Goal: Task Accomplishment & Management: Manage account settings

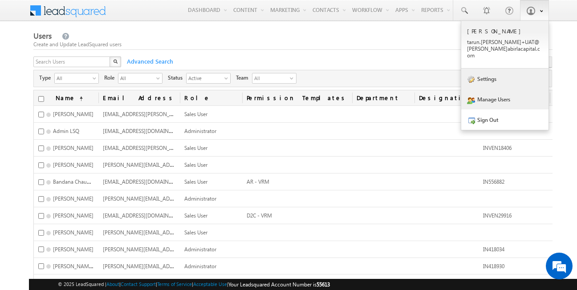
click at [501, 78] on link "Settings" at bounding box center [504, 79] width 87 height 20
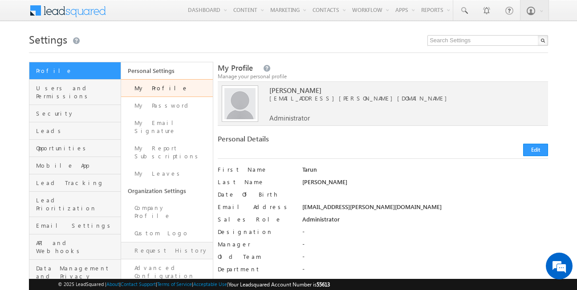
click at [168, 242] on link "Request History" at bounding box center [167, 250] width 92 height 17
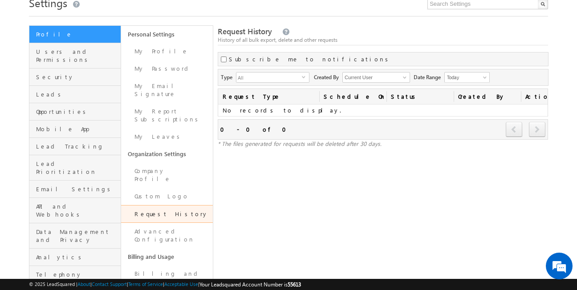
scroll to position [46, 0]
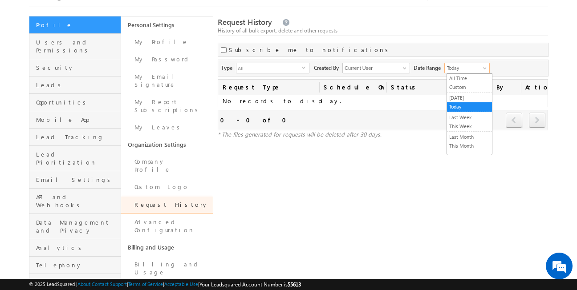
click at [480, 65] on span "Today" at bounding box center [466, 68] width 42 height 8
click at [466, 77] on link "All Time" at bounding box center [469, 78] width 45 height 8
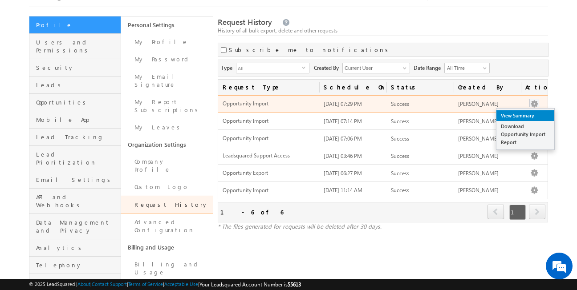
click at [533, 118] on link "View Summary" at bounding box center [525, 115] width 58 height 11
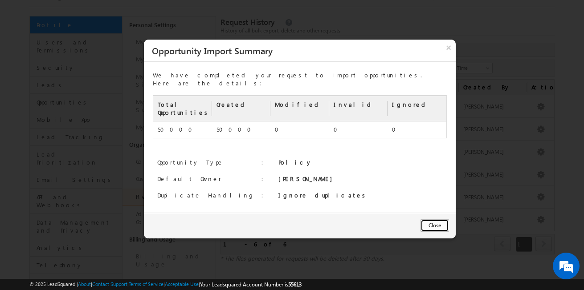
click at [432, 219] on button "Close" at bounding box center [434, 225] width 28 height 12
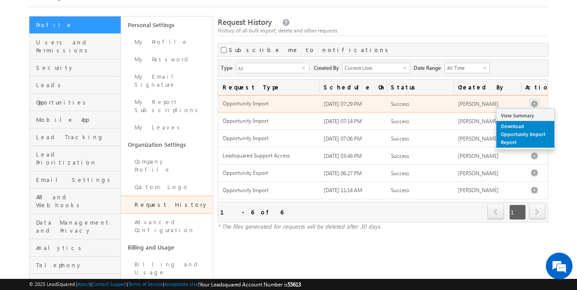
click at [531, 129] on link "Download Opportunity Import Report" at bounding box center [525, 134] width 58 height 27
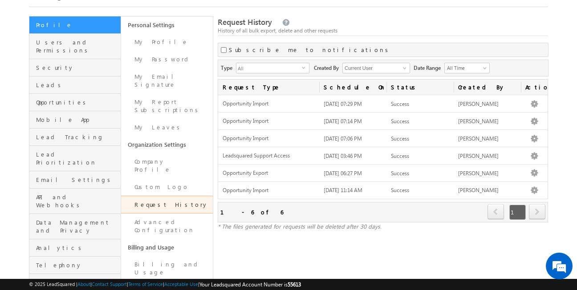
click at [564, 20] on body "Menu [PERSON_NAME] tarun .[PERSON_NAME] +UAT@ [PERSON_NAME] abirl acapi tal.c" at bounding box center [288, 125] width 577 height 343
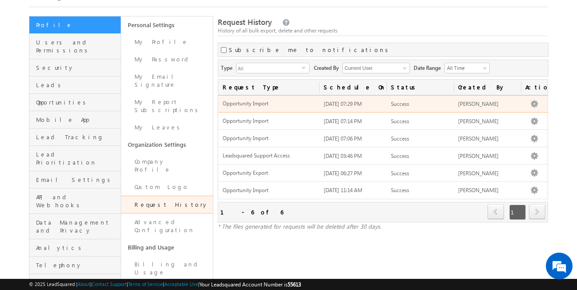
drag, startPoint x: 372, startPoint y: 105, endPoint x: 352, endPoint y: 107, distance: 20.6
click at [352, 107] on span "[DATE] 07:29 PM" at bounding box center [343, 104] width 38 height 7
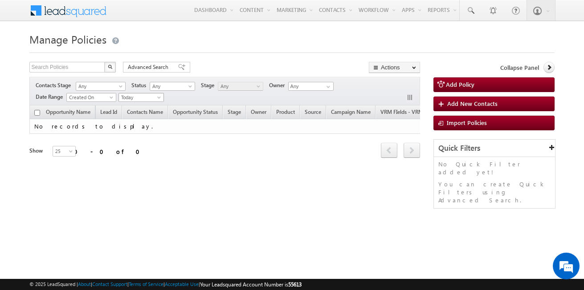
click at [148, 97] on span "Today" at bounding box center [140, 97] width 42 height 8
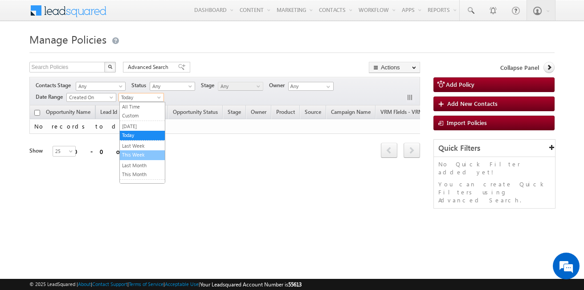
click at [135, 153] on link "This Week" at bounding box center [142, 155] width 45 height 8
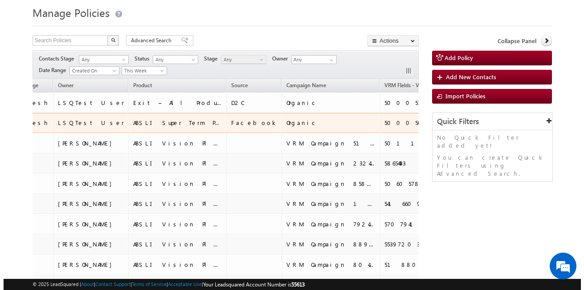
scroll to position [0, 437]
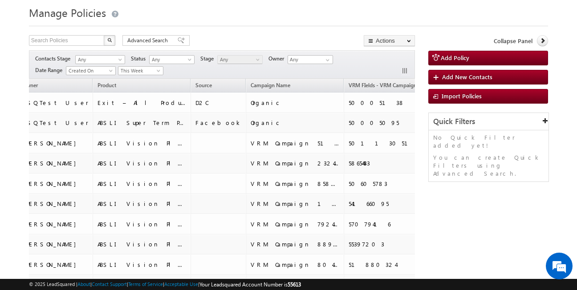
click at [406, 71] on button "button" at bounding box center [405, 71] width 9 height 9
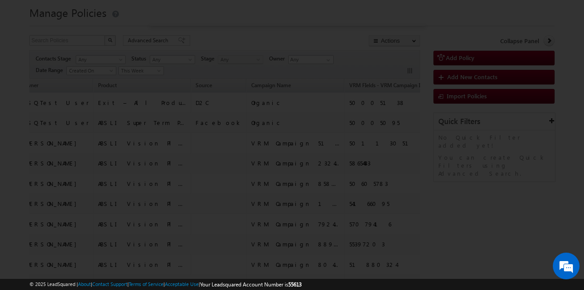
click at [144, 130] on div at bounding box center [292, 145] width 584 height 290
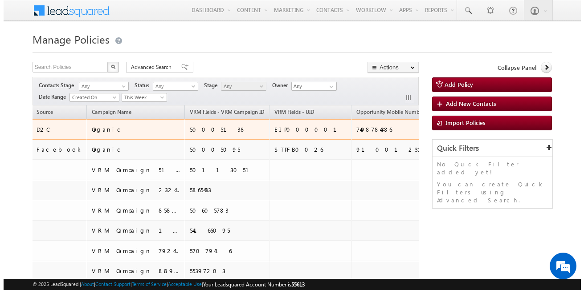
scroll to position [0, 615]
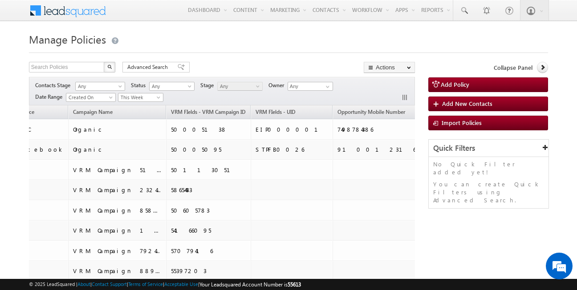
click at [402, 93] on div at bounding box center [407, 98] width 13 height 10
click at [408, 97] on button "button" at bounding box center [405, 98] width 9 height 9
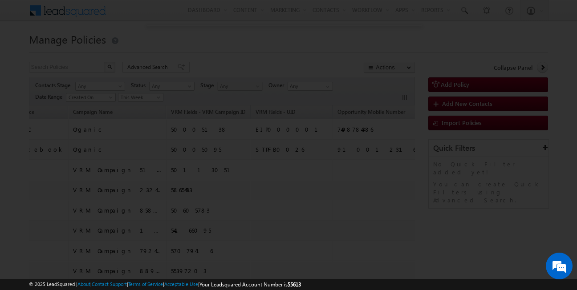
scroll to position [0, 610]
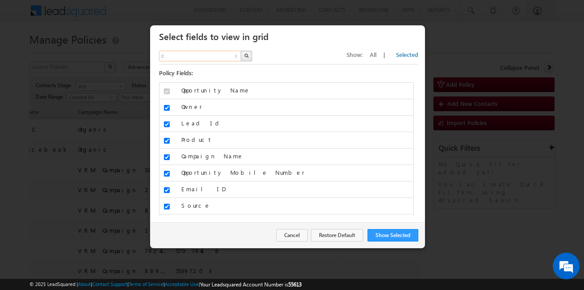
click at [197, 53] on input "c" at bounding box center [200, 56] width 83 height 11
type input "created"
click at [245, 57] on img "button" at bounding box center [246, 55] width 4 height 4
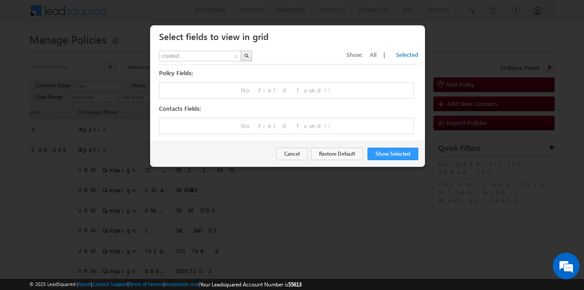
click at [376, 57] on span "All" at bounding box center [373, 55] width 7 height 8
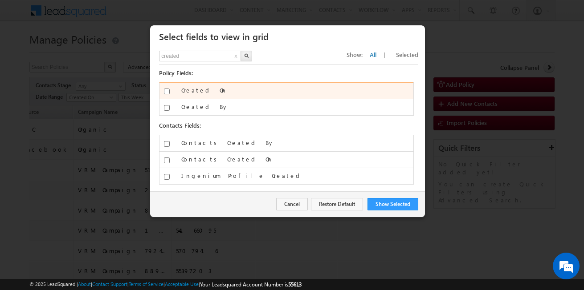
click at [166, 92] on input "Created On" at bounding box center [167, 92] width 6 height 6
checkbox input "true"
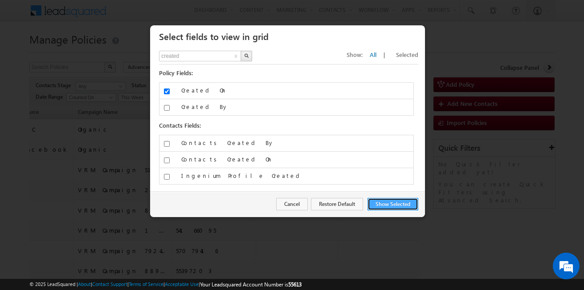
click at [395, 203] on button "Show Selected" at bounding box center [392, 204] width 51 height 12
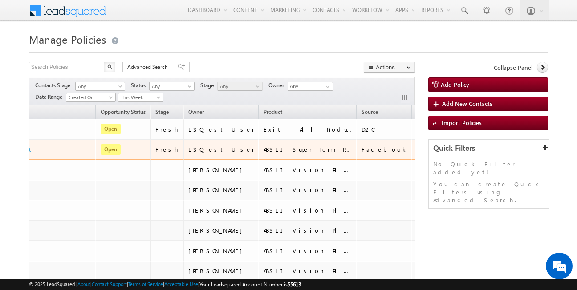
scroll to position [0, 240]
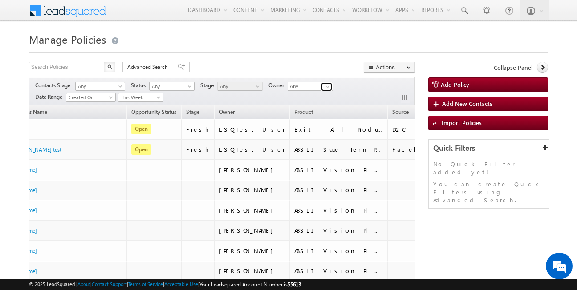
click at [331, 88] on span at bounding box center [327, 86] width 7 height 7
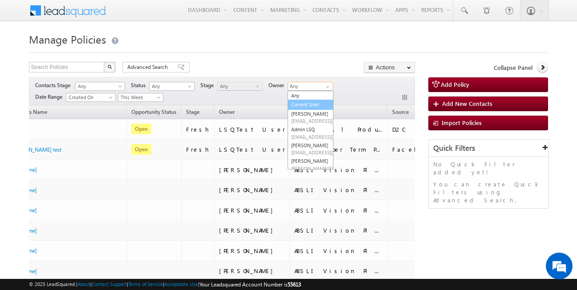
click at [305, 106] on link "Current User" at bounding box center [311, 105] width 46 height 10
type input "Current User"
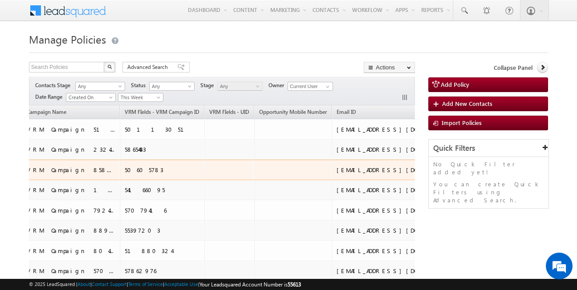
scroll to position [0, 663]
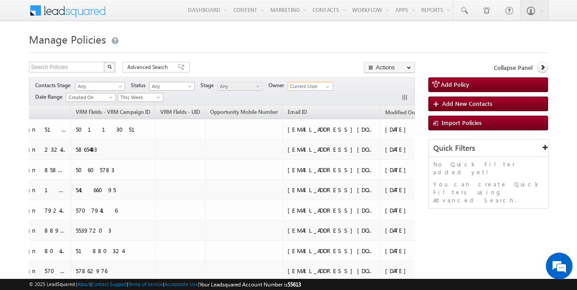
click at [479, 116] on link "Created On" at bounding box center [496, 113] width 35 height 12
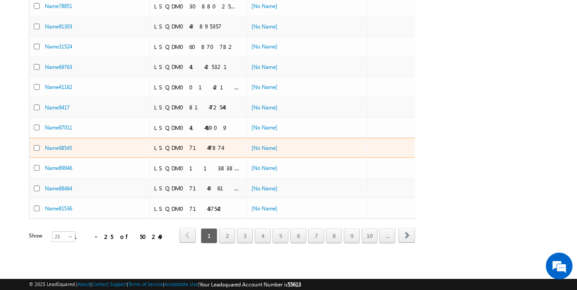
scroll to position [0, 0]
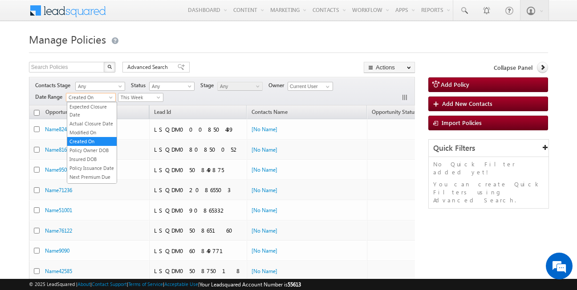
click at [110, 98] on span at bounding box center [111, 99] width 7 height 7
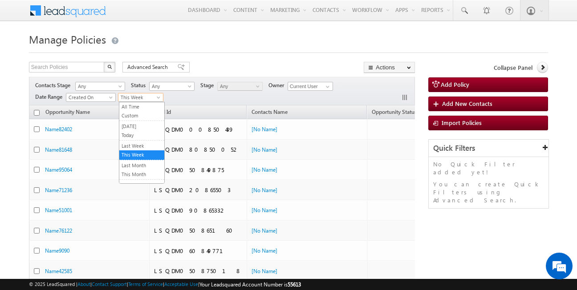
click at [147, 96] on span "This Week" at bounding box center [139, 97] width 42 height 8
click at [137, 113] on link "Custom" at bounding box center [141, 116] width 45 height 8
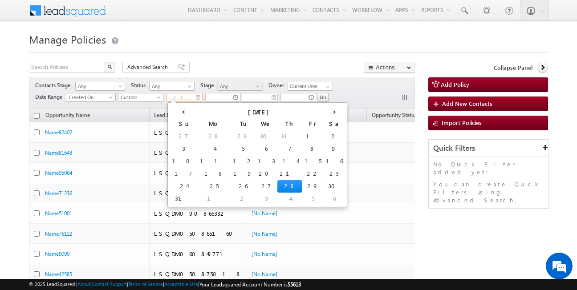
click at [187, 97] on input "__/__/____" at bounding box center [185, 97] width 36 height 9
click at [231, 182] on td "26" at bounding box center [243, 186] width 25 height 12
type input "08/26/2025"
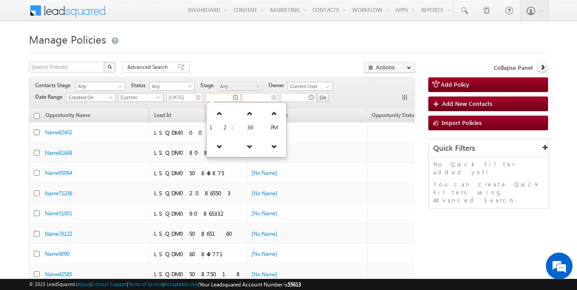
click at [226, 94] on input "text" at bounding box center [223, 97] width 36 height 9
click at [216, 144] on icon at bounding box center [219, 146] width 6 height 6
click at [220, 144] on icon at bounding box center [223, 146] width 6 height 6
click at [218, 144] on icon at bounding box center [221, 146] width 6 height 6
click at [216, 144] on icon at bounding box center [218, 146] width 6 height 6
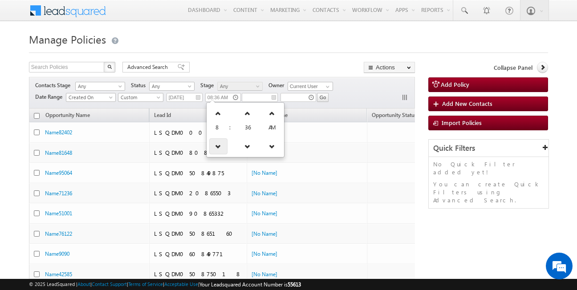
click at [216, 144] on icon at bounding box center [218, 146] width 6 height 6
click at [216, 119] on link at bounding box center [218, 114] width 18 height 16
click at [263, 144] on link at bounding box center [272, 146] width 18 height 16
click at [248, 147] on link at bounding box center [248, 146] width 18 height 16
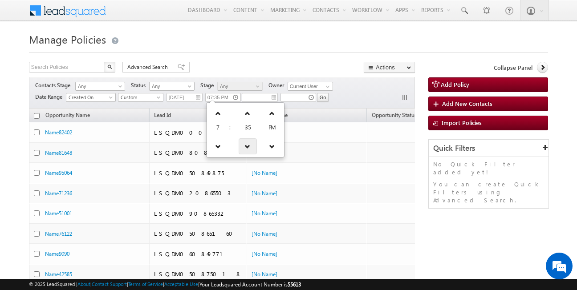
click at [248, 147] on link at bounding box center [248, 146] width 18 height 16
type input "07:33 PM"
click at [313, 110] on th "Contacts Name" at bounding box center [307, 116] width 120 height 14
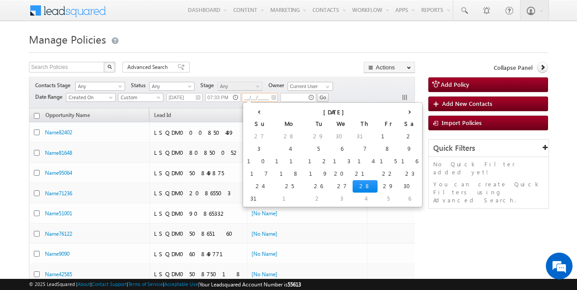
click at [259, 95] on input "__/__/____" at bounding box center [260, 97] width 36 height 9
click at [306, 186] on td "26" at bounding box center [318, 186] width 25 height 12
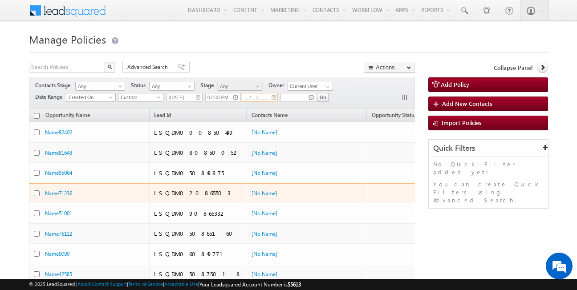
type input "08/26/2025"
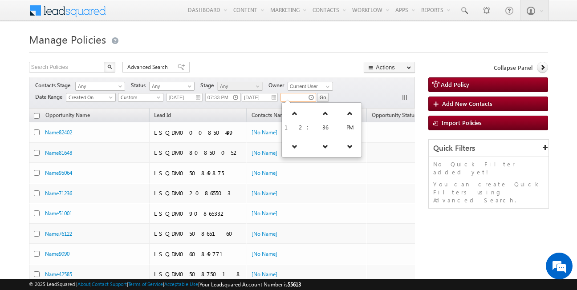
click at [298, 98] on input "text" at bounding box center [298, 97] width 36 height 9
click at [325, 96] on input "Go" at bounding box center [323, 97] width 12 height 9
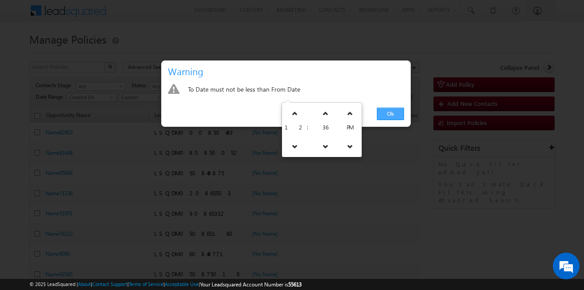
click at [378, 114] on link "Ok" at bounding box center [390, 114] width 27 height 12
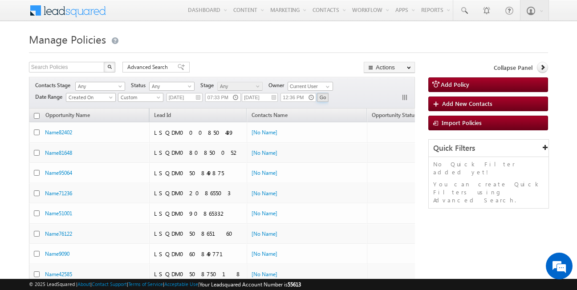
click at [326, 98] on input "Go" at bounding box center [323, 97] width 12 height 9
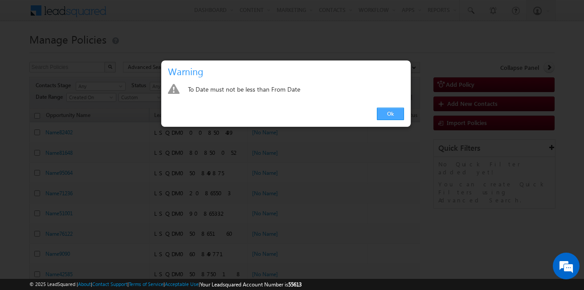
click at [391, 110] on link "Ok" at bounding box center [390, 114] width 27 height 12
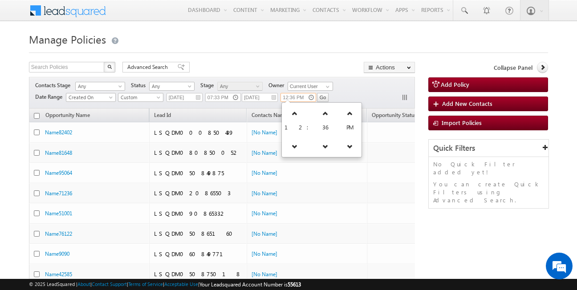
click at [299, 98] on input "12:36 PM" at bounding box center [298, 97] width 36 height 9
click at [298, 146] on link at bounding box center [295, 146] width 18 height 16
click at [349, 108] on link at bounding box center [358, 114] width 18 height 16
type input "11:36 PM"
click at [327, 99] on input "Go" at bounding box center [323, 97] width 12 height 9
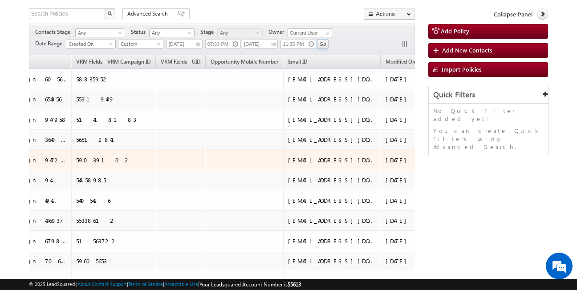
scroll to position [0, 663]
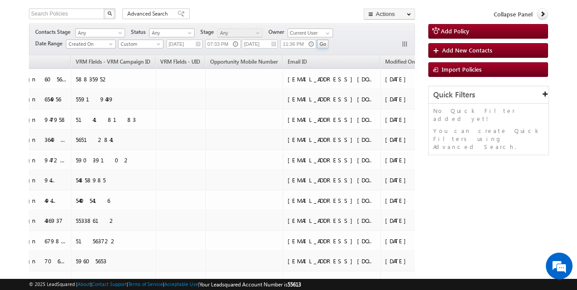
click at [475, 61] on span "Created On" at bounding box center [488, 62] width 26 height 7
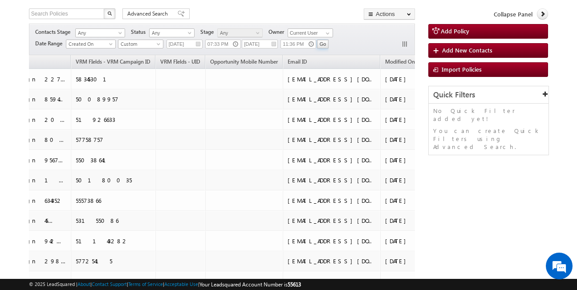
click at [509, 63] on span "(sorted descending)" at bounding box center [512, 62] width 7 height 7
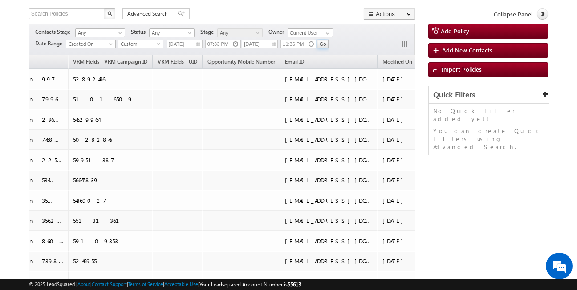
click at [465, 63] on span "Created On" at bounding box center [478, 61] width 26 height 7
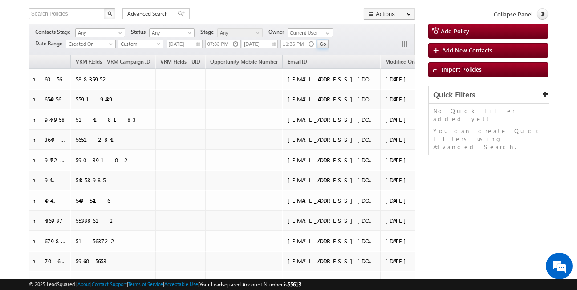
click at [502, 64] on span "(sorted ascending)" at bounding box center [505, 62] width 7 height 7
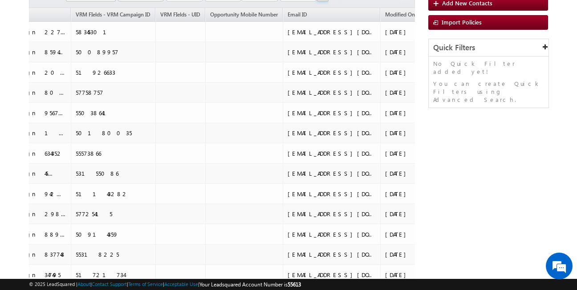
scroll to position [0, 0]
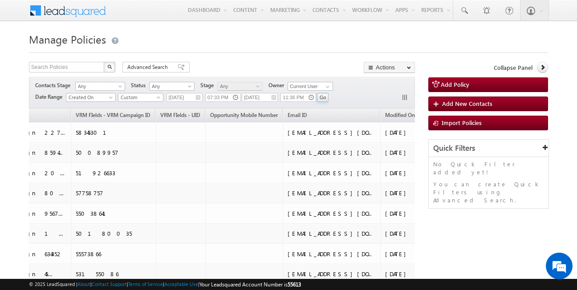
click at [509, 113] on span "(sorted descending)" at bounding box center [512, 116] width 7 height 7
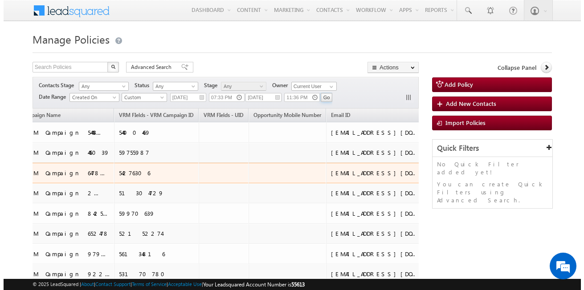
scroll to position [0, 663]
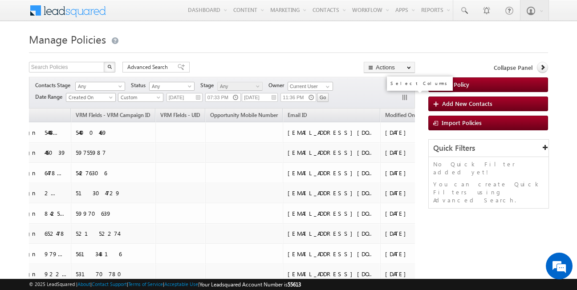
click at [401, 97] on button "button" at bounding box center [405, 98] width 9 height 9
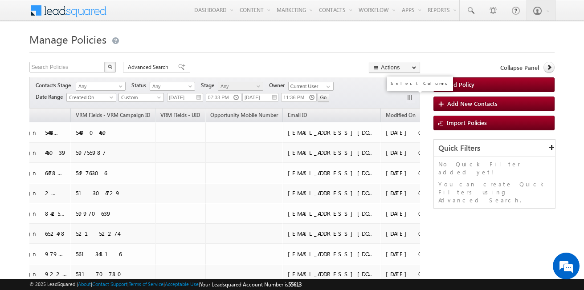
scroll to position [0, 659]
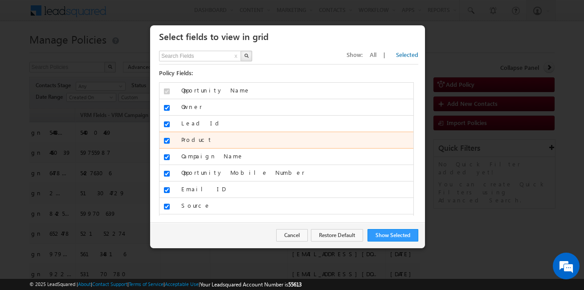
click at [165, 138] on input "Product" at bounding box center [167, 141] width 6 height 6
checkbox input "false"
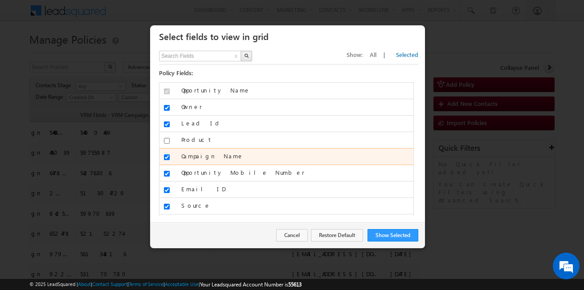
click at [167, 156] on input "Campaign Name" at bounding box center [167, 157] width 6 height 6
checkbox input "false"
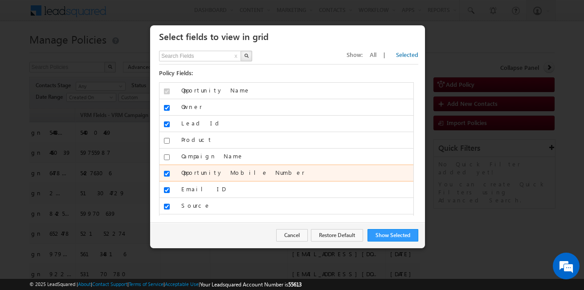
click at [166, 173] on input "Opportunity Mobile Number" at bounding box center [167, 174] width 6 height 6
checkbox input "false"
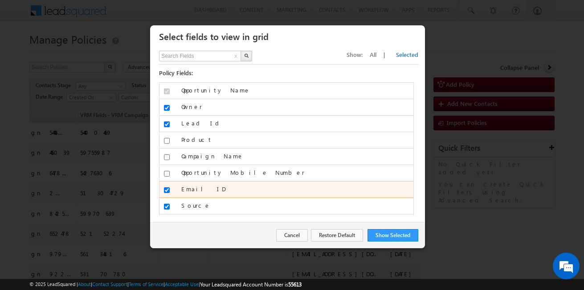
click at [166, 190] on input "Email ID" at bounding box center [167, 190] width 6 height 6
checkbox input "false"
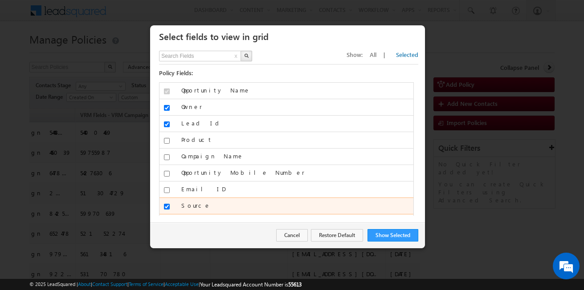
click at [166, 203] on div at bounding box center [166, 208] width 15 height 12
click at [167, 207] on input "Source" at bounding box center [167, 207] width 6 height 6
checkbox input "false"
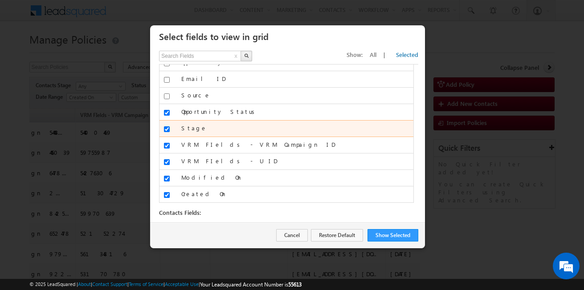
scroll to position [111, 0]
click at [165, 129] on input "Stage" at bounding box center [167, 129] width 6 height 6
checkbox input "false"
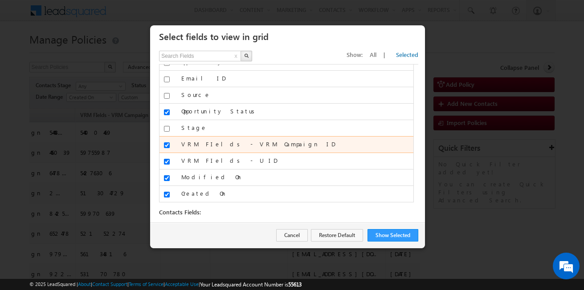
click at [166, 145] on input "VRM FIelds - VRM Campaign ID" at bounding box center [167, 145] width 6 height 6
checkbox input "false"
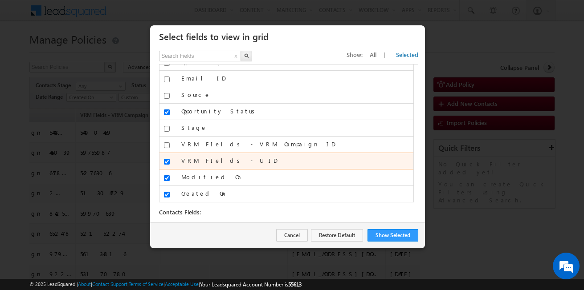
click at [167, 160] on input "VRM FIelds - UID" at bounding box center [167, 162] width 6 height 6
checkbox input "false"
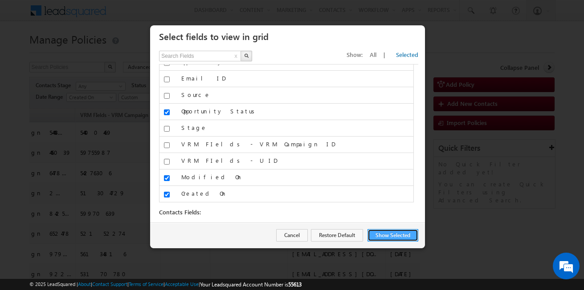
click at [397, 232] on button "Show Selected" at bounding box center [392, 235] width 51 height 12
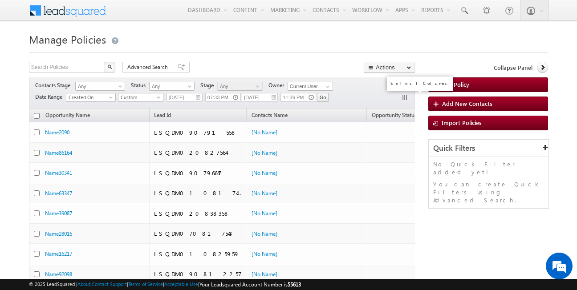
click at [405, 96] on button "button" at bounding box center [405, 98] width 9 height 9
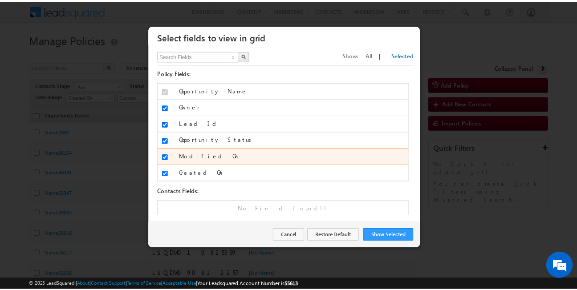
scroll to position [1, 0]
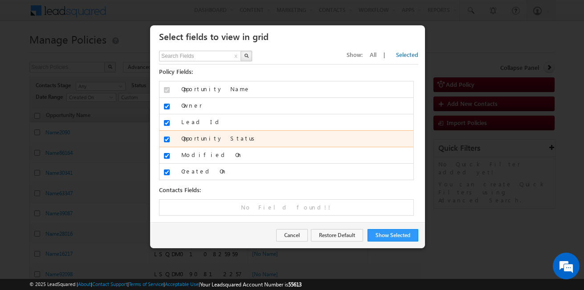
click at [167, 140] on input "Opportunity Status" at bounding box center [167, 140] width 6 height 6
checkbox input "false"
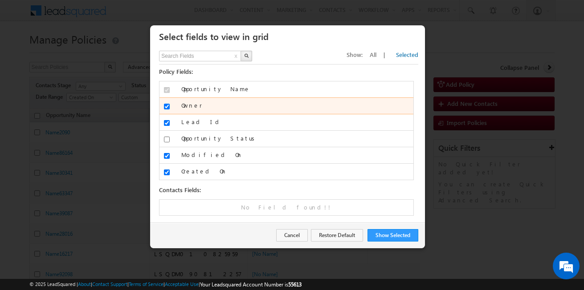
click at [166, 106] on input "Owner" at bounding box center [167, 107] width 6 height 6
checkbox input "false"
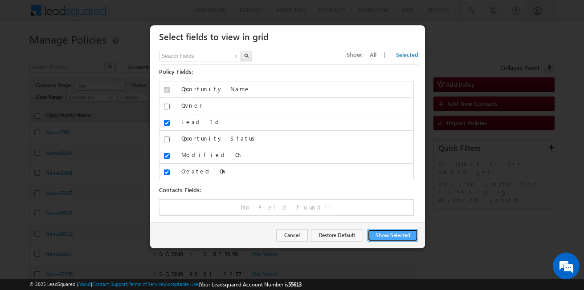
click at [387, 237] on button "Show Selected" at bounding box center [392, 235] width 51 height 12
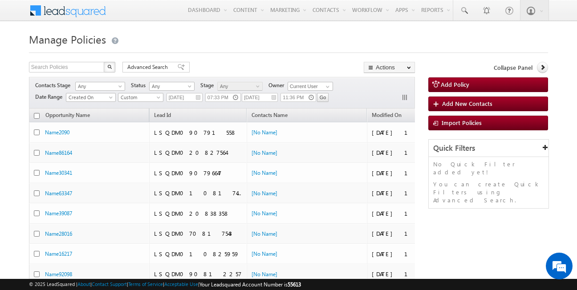
drag, startPoint x: 325, startPoint y: 114, endPoint x: 271, endPoint y: 119, distance: 54.1
drag, startPoint x: 257, startPoint y: 118, endPoint x: 414, endPoint y: 118, distance: 157.2
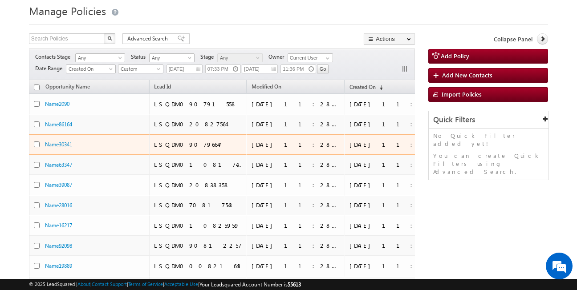
scroll to position [0, 0]
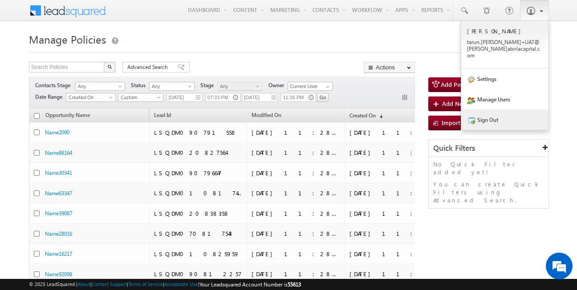
click at [516, 112] on link "Sign Out" at bounding box center [504, 120] width 87 height 20
